Goal: Task Accomplishment & Management: Manage account settings

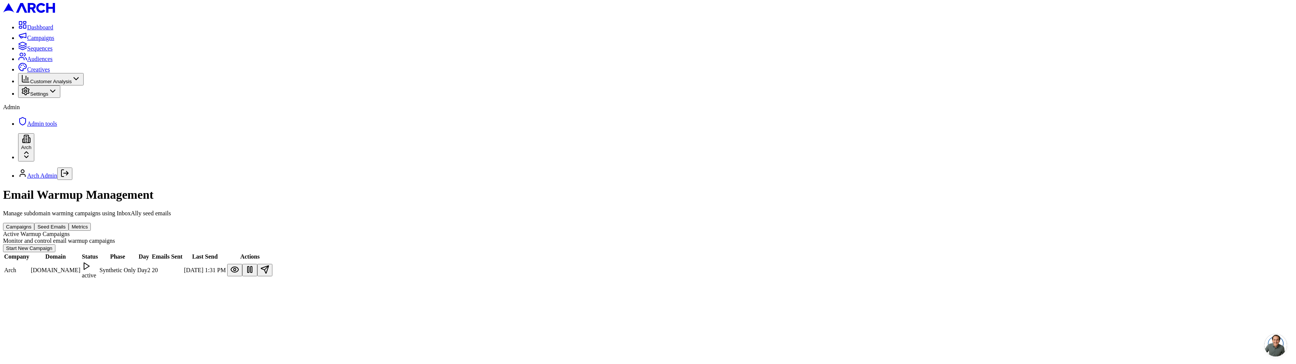
click at [426, 222] on div "Email Warmup Management Manage subdomain warming campaigns using InboxAlly seed…" at bounding box center [648, 234] width 1290 height 92
click at [272, 264] on button at bounding box center [264, 270] width 15 height 12
click at [69, 223] on button "Seed Emails" at bounding box center [51, 227] width 34 height 8
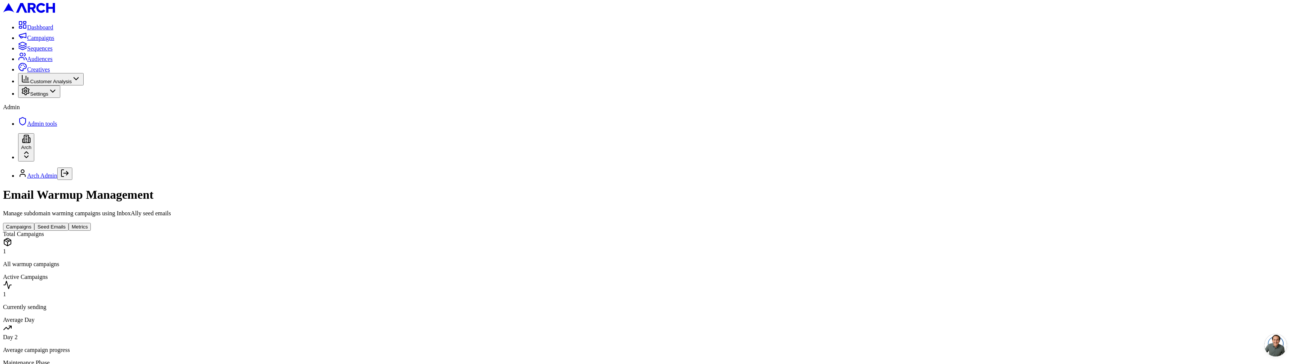
click at [91, 223] on button "Metrics" at bounding box center [80, 227] width 22 height 8
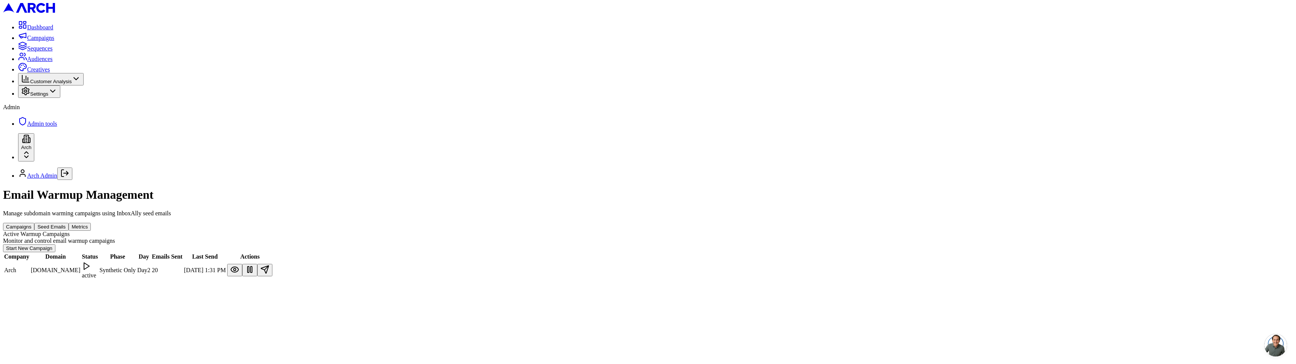
click at [34, 223] on button "Campaigns" at bounding box center [18, 227] width 31 height 8
click at [69, 223] on button "Seed Emails" at bounding box center [51, 227] width 34 height 8
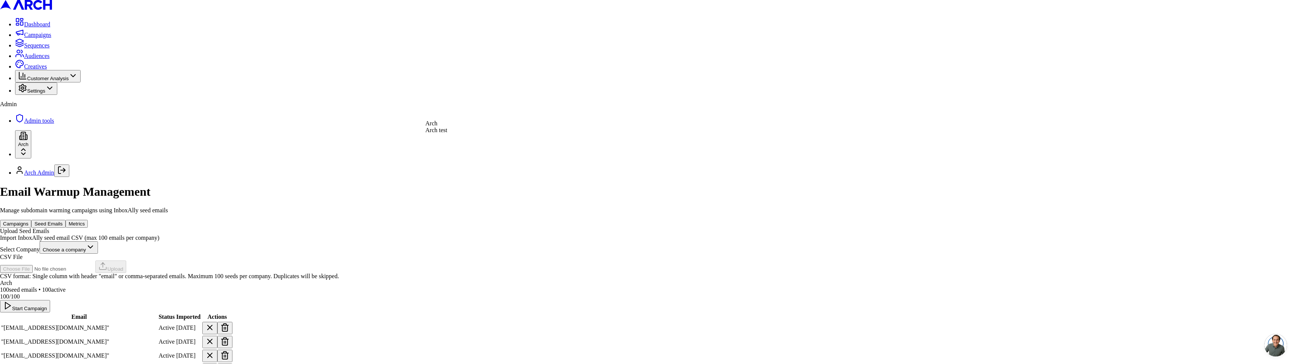
click at [476, 276] on div "CSV format: Single column with header "email" or comma-separated emails. Maximu…" at bounding box center [648, 279] width 1290 height 7
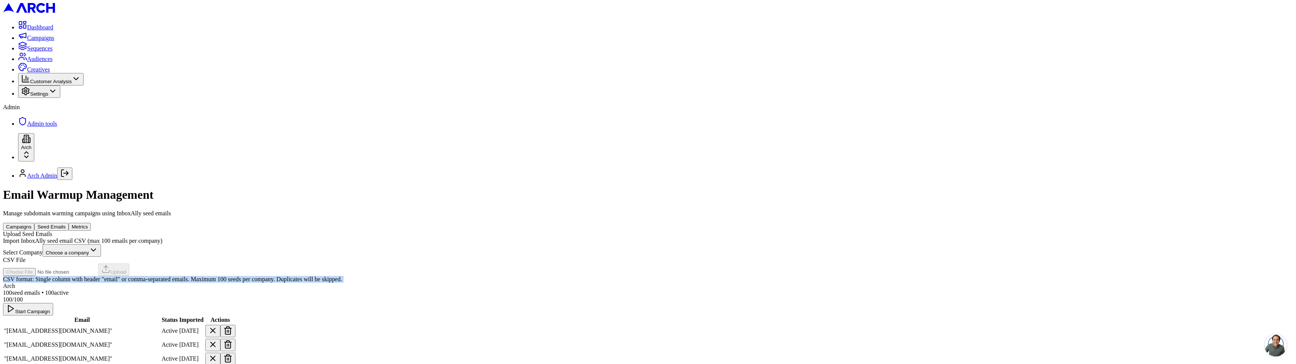
click at [476, 276] on div "CSV format: Single column with header "email" or comma-separated emails. Maximu…" at bounding box center [648, 279] width 1290 height 7
click at [53, 303] on button "Start Campaign" at bounding box center [28, 309] width 50 height 12
drag, startPoint x: 927, startPoint y: 176, endPoint x: 986, endPoint y: 176, distance: 59.1
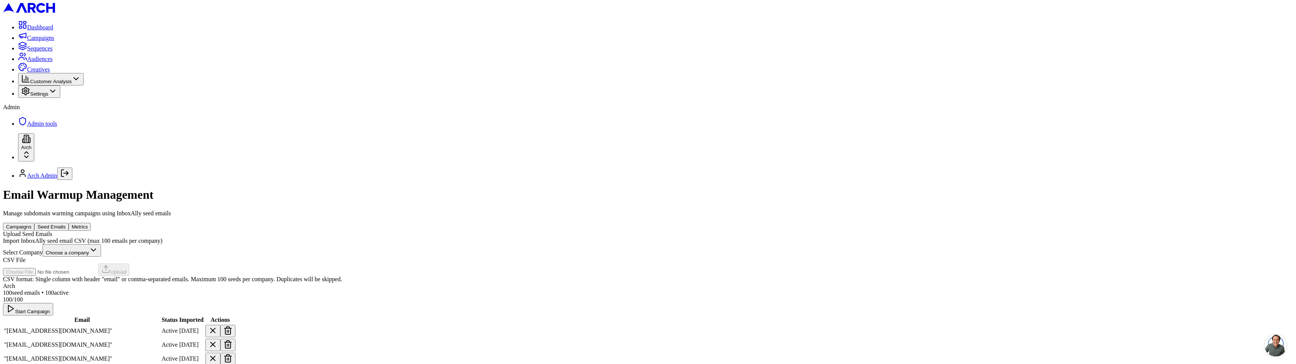
click at [34, 223] on button "Campaigns" at bounding box center [18, 227] width 31 height 8
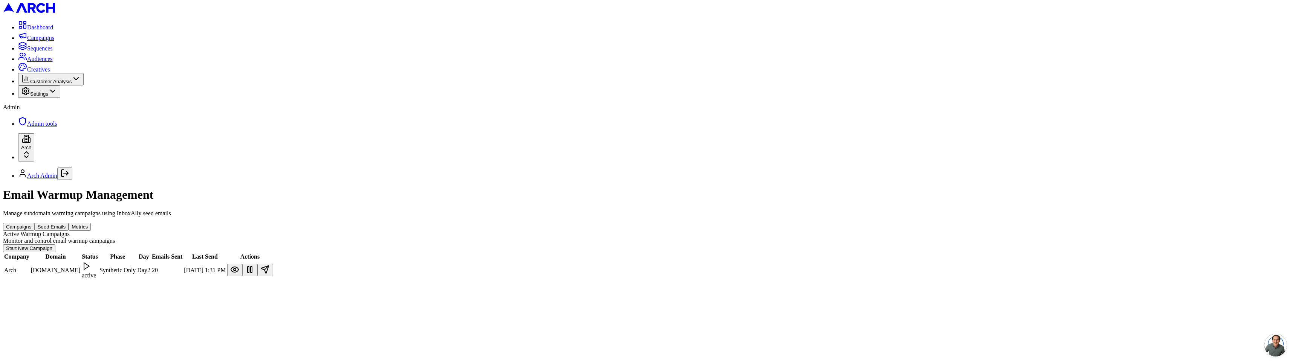
click at [257, 264] on button at bounding box center [249, 270] width 15 height 12
click at [1033, 188] on div "Email Warmup Management Manage subdomain warming campaigns using InboxAlly seed…" at bounding box center [648, 234] width 1290 height 92
click at [55, 244] on button "Start New Campaign" at bounding box center [29, 248] width 52 height 8
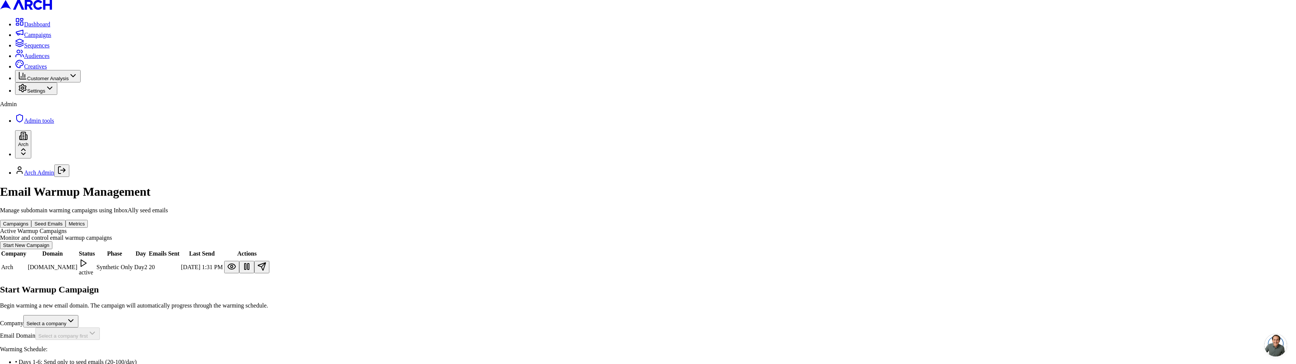
click at [635, 155] on body "Dashboard Campaigns Sequences Audiences Creatives Customer Analysis Settings Ad…" at bounding box center [648, 203] width 1296 height 406
click at [618, 185] on body "Dashboard Campaigns Sequences Audiences Creatives Customer Analysis Settings Ad…" at bounding box center [648, 203] width 1296 height 406
click at [633, 171] on body "Dashboard Campaigns Sequences Audiences Creatives Customer Analysis Settings Ad…" at bounding box center [648, 203] width 1296 height 406
click at [638, 153] on body "Dashboard Campaigns Sequences Audiences Creatives Customer Analysis Settings Ad…" at bounding box center [648, 203] width 1296 height 406
click at [641, 182] on body "Dashboard Campaigns Sequences Audiences Creatives Customer Analysis Settings Ad…" at bounding box center [648, 203] width 1296 height 406
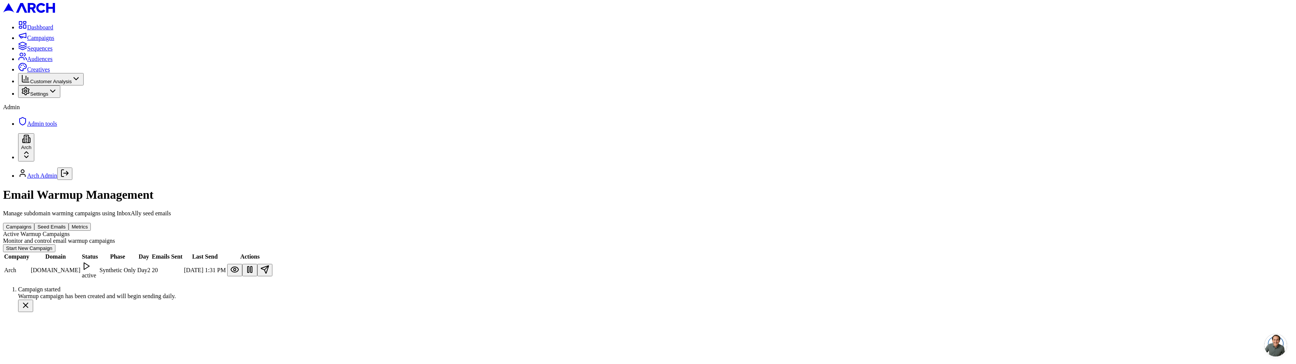
click at [324, 211] on div "Email Warmup Management Manage subdomain warming campaigns using InboxAlly seed…" at bounding box center [648, 234] width 1290 height 92
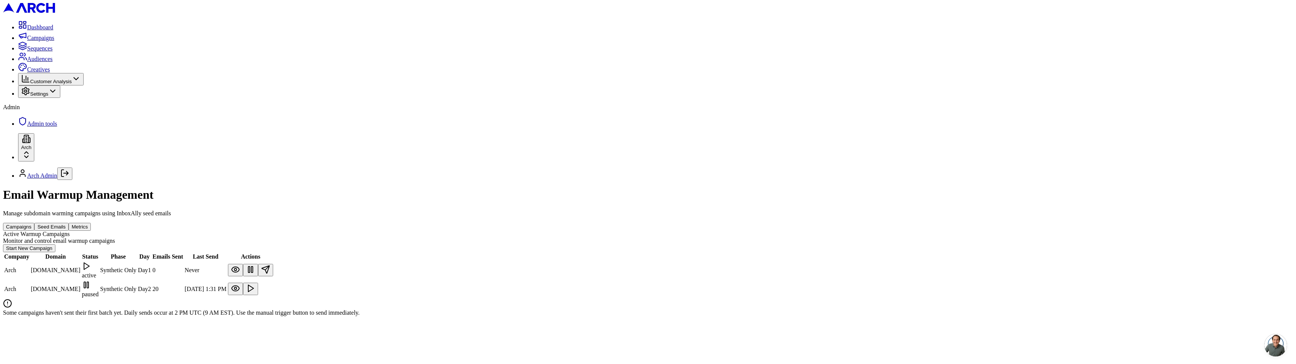
click at [273, 264] on button at bounding box center [265, 270] width 15 height 12
click at [30, 261] on td "Arch" at bounding box center [17, 270] width 26 height 18
click at [243, 264] on button at bounding box center [235, 270] width 15 height 12
